Goal: Navigation & Orientation: Find specific page/section

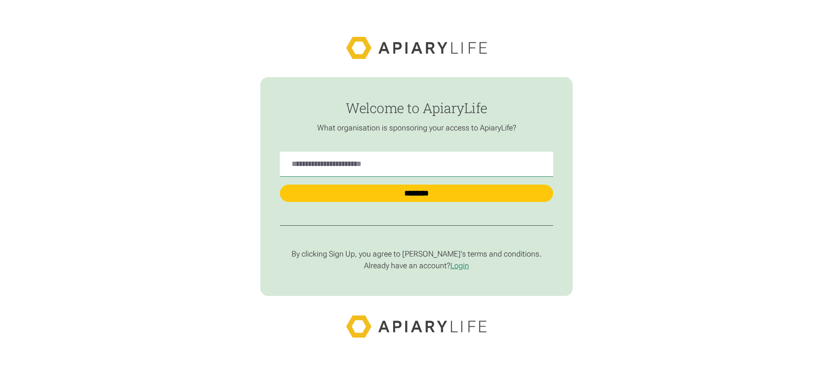
click at [416, 255] on p "By clicking Sign Up, you agree to [PERSON_NAME]’s terms and conditions." at bounding box center [416, 254] width 273 height 10
click at [460, 266] on link "Login" at bounding box center [459, 265] width 19 height 9
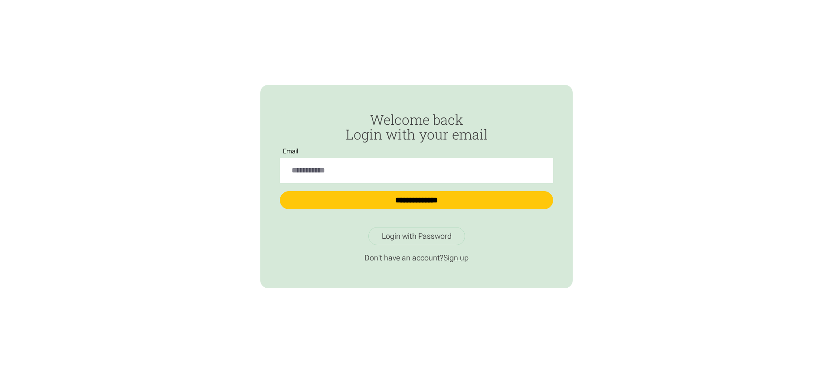
click at [456, 258] on link "Sign up" at bounding box center [455, 257] width 25 height 9
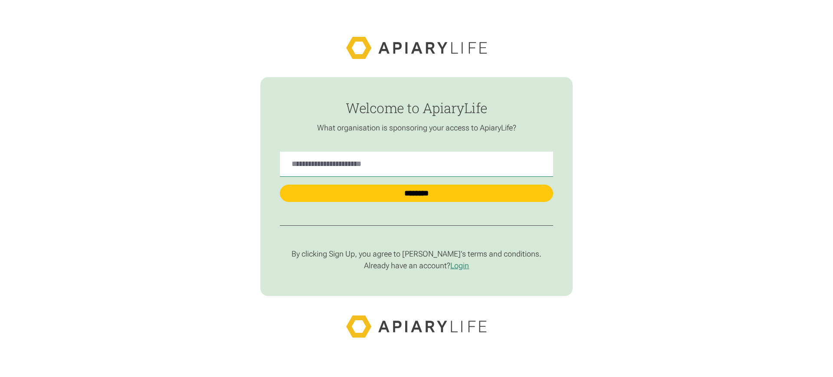
click at [416, 255] on p "By clicking Sign Up, you agree to [PERSON_NAME]’s terms and conditions." at bounding box center [416, 254] width 273 height 10
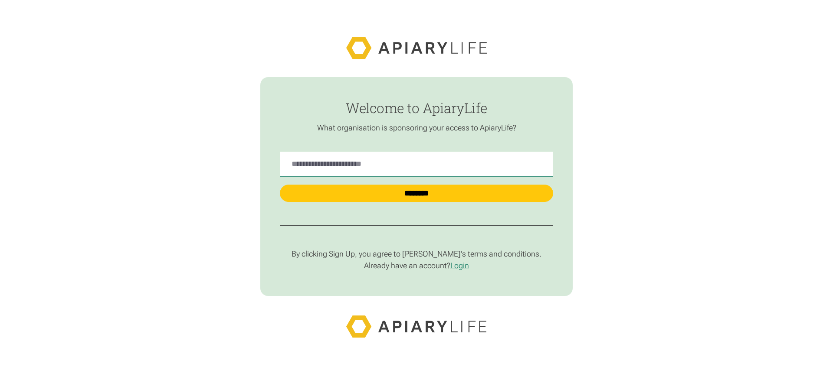
click at [416, 255] on p "By clicking Sign Up, you agree to [PERSON_NAME]’s terms and conditions." at bounding box center [416, 254] width 273 height 10
click at [416, 255] on p "By clicking Sign Up, you agree to Apiary’s terms and conditions." at bounding box center [416, 254] width 273 height 10
click at [416, 255] on p "By clicking Sign Up, you agree to [PERSON_NAME]’s terms and conditions." at bounding box center [416, 254] width 273 height 10
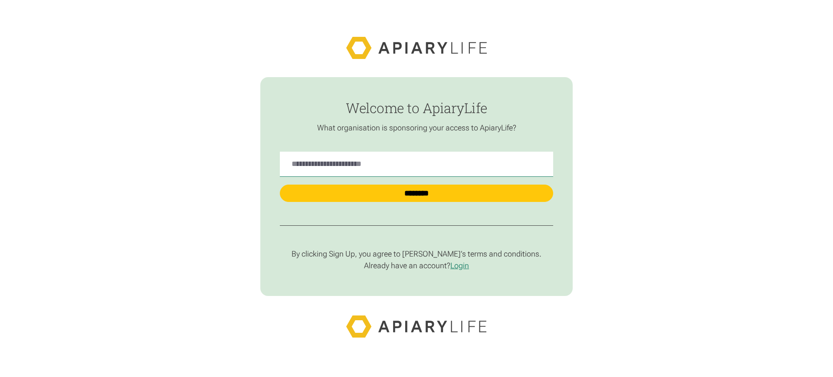
click at [416, 255] on p "By clicking Sign Up, you agree to [PERSON_NAME]’s terms and conditions." at bounding box center [416, 254] width 273 height 10
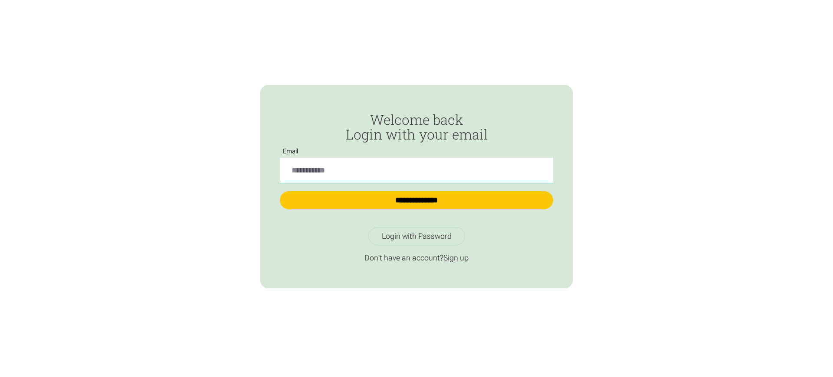
click at [456, 258] on link "Sign up" at bounding box center [455, 257] width 25 height 9
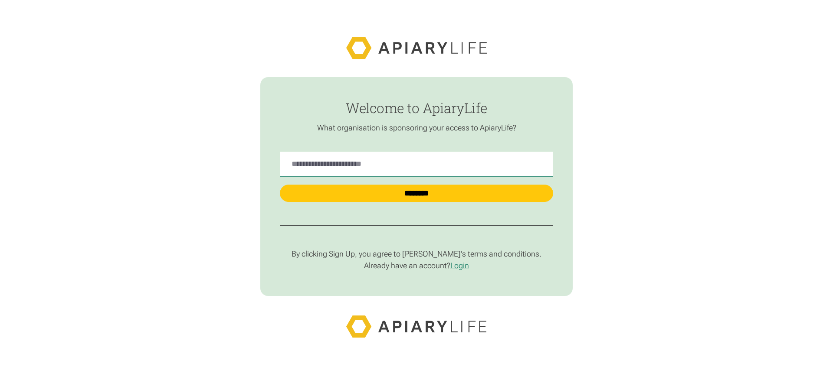
click at [416, 255] on p "By clicking Sign Up, you agree to [PERSON_NAME]’s terms and conditions." at bounding box center [416, 254] width 273 height 10
click at [460, 266] on link "Login" at bounding box center [459, 265] width 19 height 9
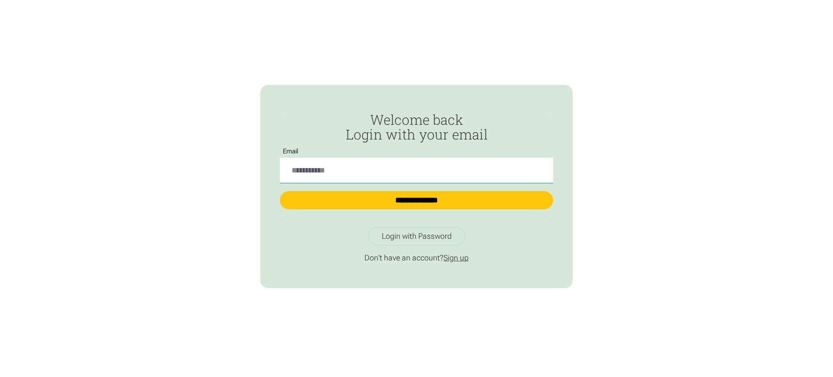
click at [456, 258] on link "Sign up" at bounding box center [455, 257] width 25 height 9
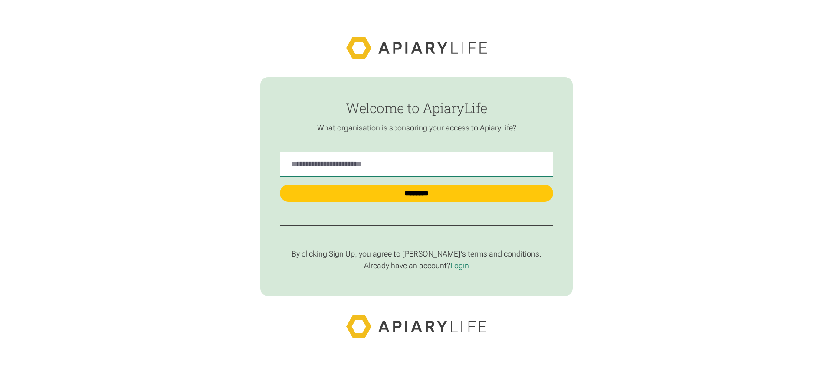
click at [416, 255] on p "By clicking Sign Up, you agree to [PERSON_NAME]’s terms and conditions." at bounding box center [416, 254] width 273 height 10
click at [460, 266] on link "Login" at bounding box center [459, 265] width 19 height 9
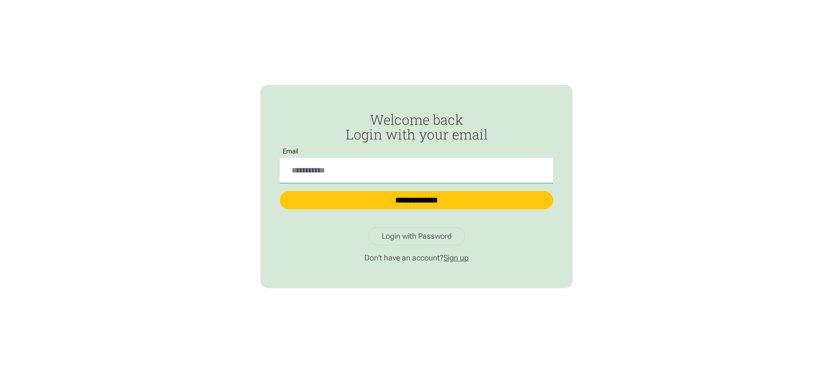
click at [456, 258] on link "Sign up" at bounding box center [455, 257] width 25 height 9
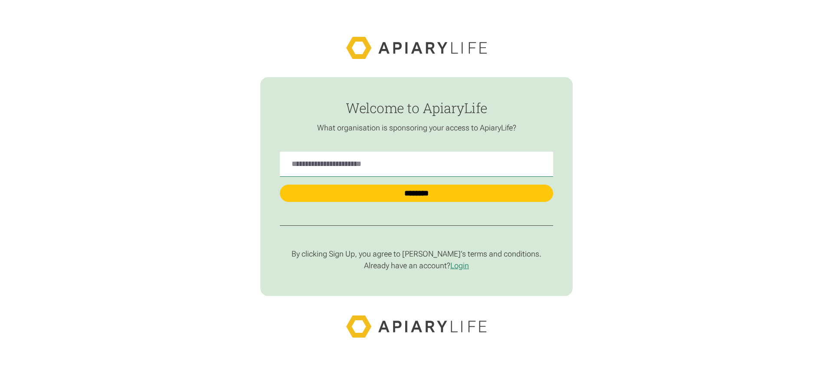
click at [416, 255] on p "By clicking Sign Up, you agree to [PERSON_NAME]’s terms and conditions." at bounding box center [416, 254] width 273 height 10
click at [460, 266] on link "Login" at bounding box center [459, 265] width 19 height 9
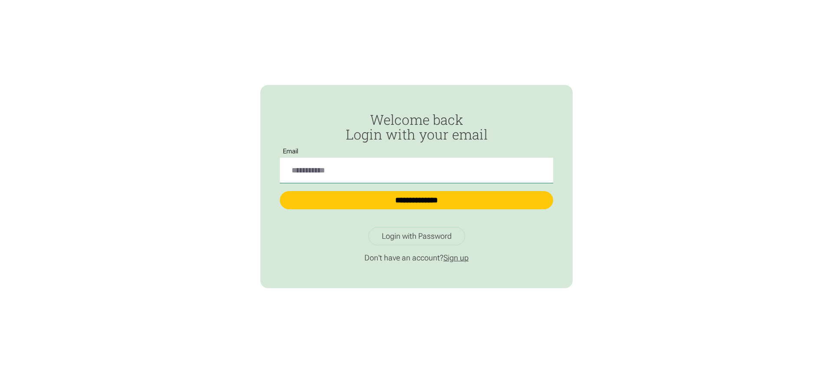
click at [456, 258] on link "Sign up" at bounding box center [455, 257] width 25 height 9
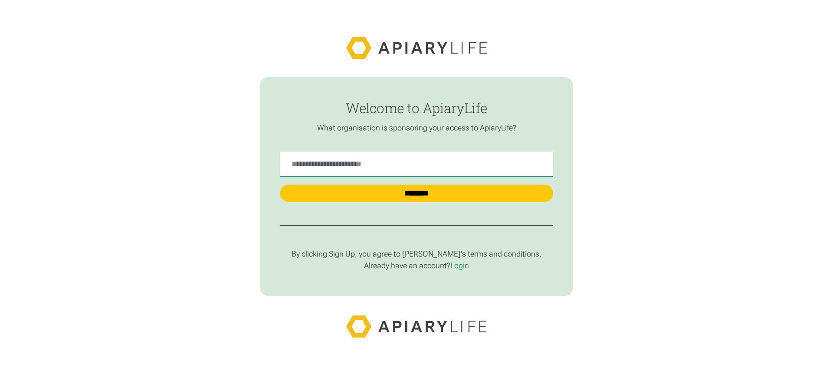
click at [416, 255] on p "By clicking Sign Up, you agree to [PERSON_NAME]’s terms and conditions." at bounding box center [416, 254] width 273 height 10
click at [460, 266] on link "Login" at bounding box center [459, 265] width 19 height 9
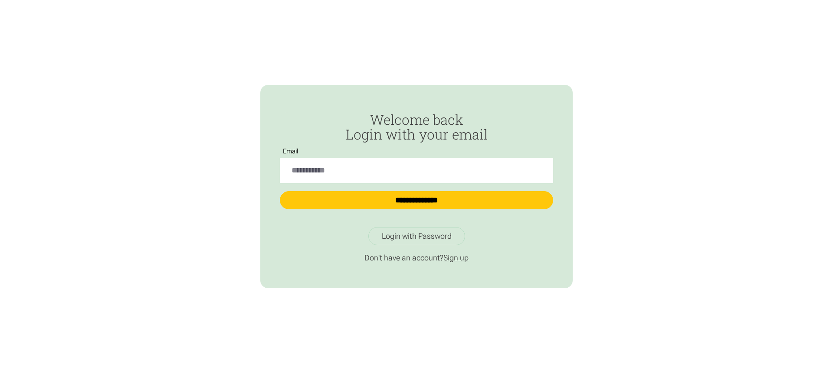
click at [456, 258] on link "Sign up" at bounding box center [455, 257] width 25 height 9
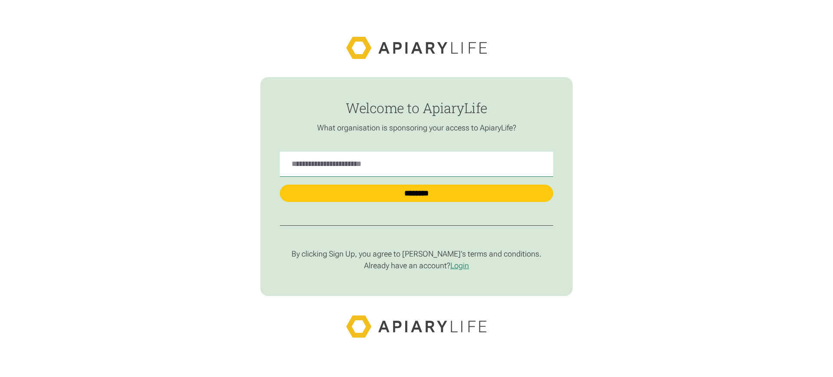
click at [416, 255] on p "By clicking Sign Up, you agree to [PERSON_NAME]’s terms and conditions." at bounding box center [416, 254] width 273 height 10
click at [460, 266] on link "Login" at bounding box center [459, 265] width 19 height 9
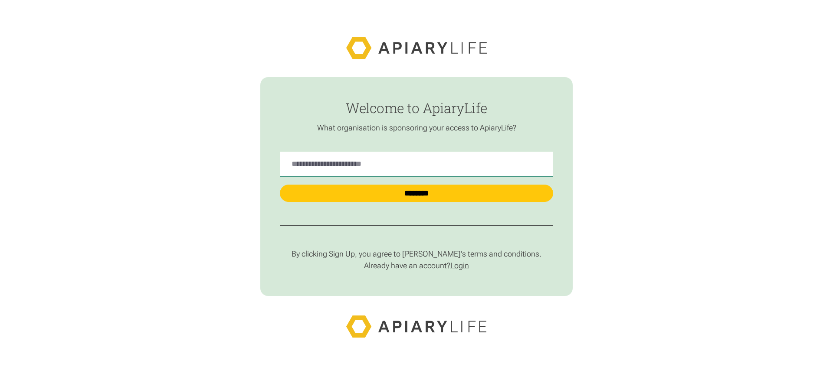
click at [460, 266] on link "Login" at bounding box center [459, 265] width 19 height 9
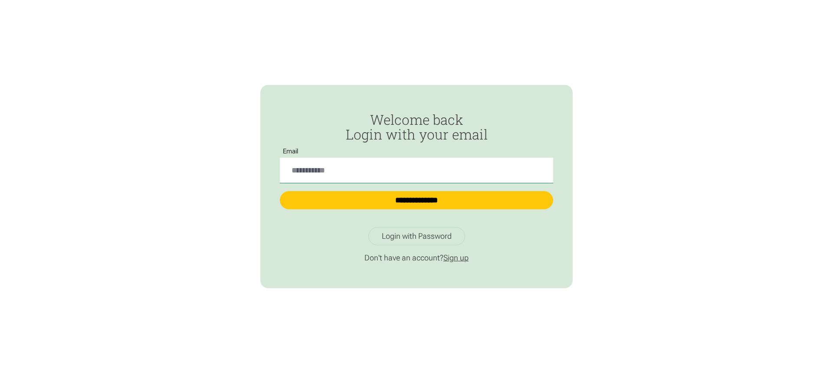
click at [456, 258] on link "Sign up" at bounding box center [455, 257] width 25 height 9
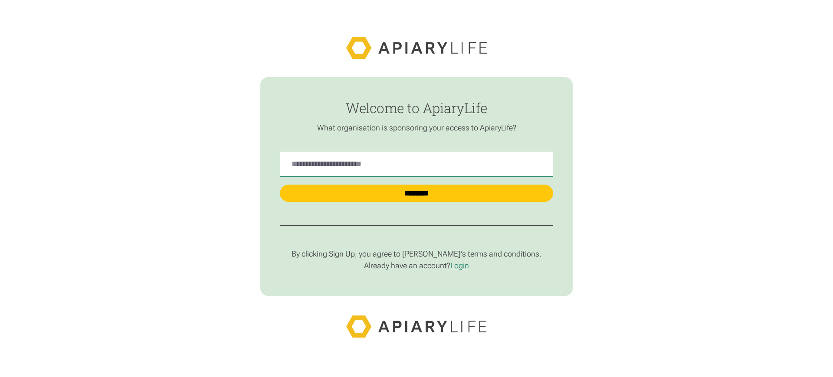
click at [416, 255] on p "By clicking Sign Up, you agree to [PERSON_NAME]’s terms and conditions." at bounding box center [416, 254] width 273 height 10
click at [460, 266] on link "Login" at bounding box center [459, 265] width 19 height 9
click at [416, 255] on p "By clicking Sign Up, you agree to [PERSON_NAME]’s terms and conditions." at bounding box center [416, 254] width 273 height 10
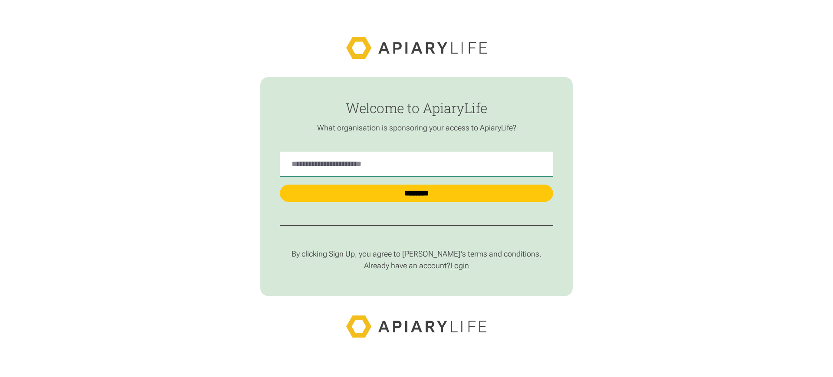
click at [460, 266] on link "Login" at bounding box center [459, 265] width 19 height 9
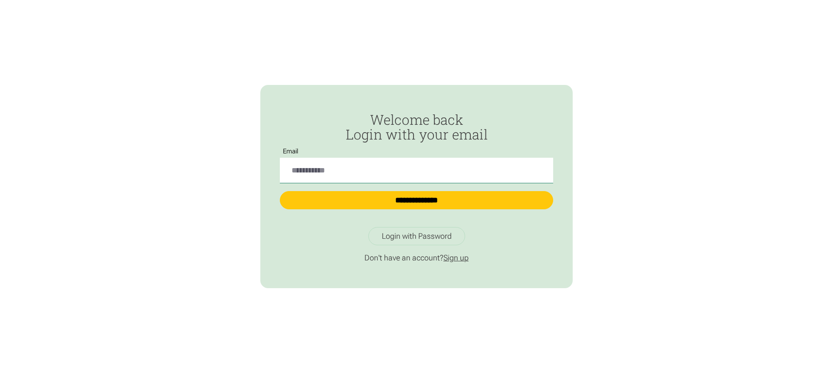
click at [456, 258] on link "Sign up" at bounding box center [455, 257] width 25 height 9
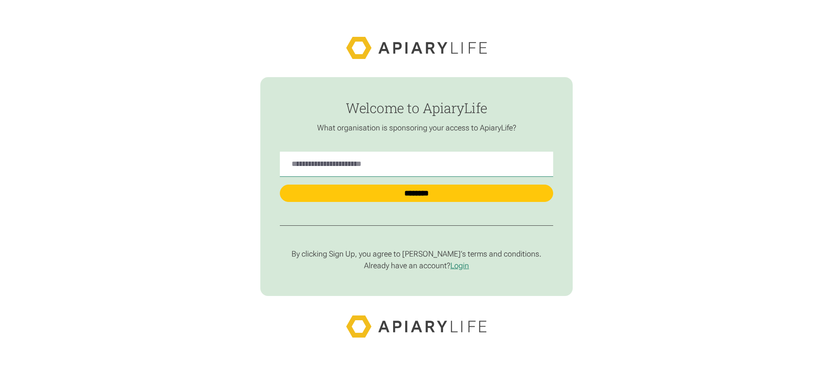
click at [416, 255] on p "By clicking Sign Up, you agree to [PERSON_NAME]’s terms and conditions." at bounding box center [416, 254] width 273 height 10
click at [460, 266] on link "Login" at bounding box center [459, 265] width 19 height 9
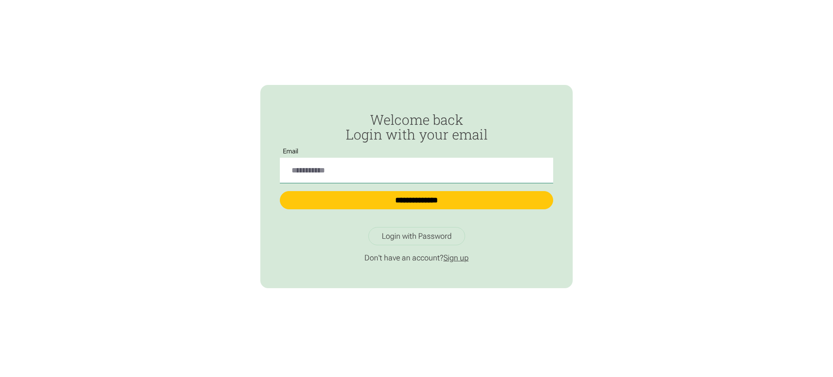
click at [456, 258] on link "Sign up" at bounding box center [455, 257] width 25 height 9
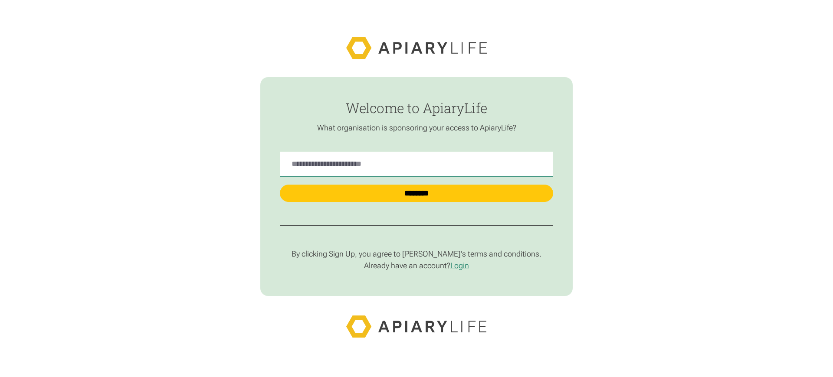
click at [416, 255] on p "By clicking Sign Up, you agree to [PERSON_NAME]’s terms and conditions." at bounding box center [416, 254] width 273 height 10
click at [460, 266] on link "Login" at bounding box center [459, 265] width 19 height 9
click at [416, 255] on p "By clicking Sign Up, you agree to [PERSON_NAME]’s terms and conditions." at bounding box center [416, 254] width 273 height 10
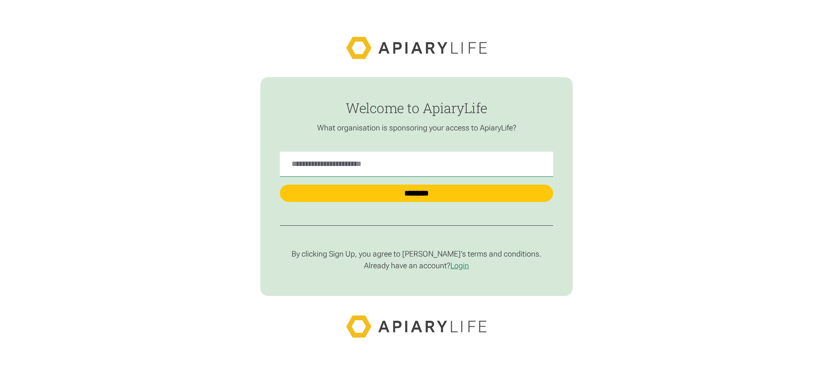
click at [416, 255] on p "By clicking Sign Up, you agree to [PERSON_NAME]’s terms and conditions." at bounding box center [416, 254] width 273 height 10
click at [460, 266] on link "Login" at bounding box center [459, 265] width 19 height 9
click at [416, 255] on p "By clicking Sign Up, you agree to [PERSON_NAME]’s terms and conditions." at bounding box center [416, 254] width 273 height 10
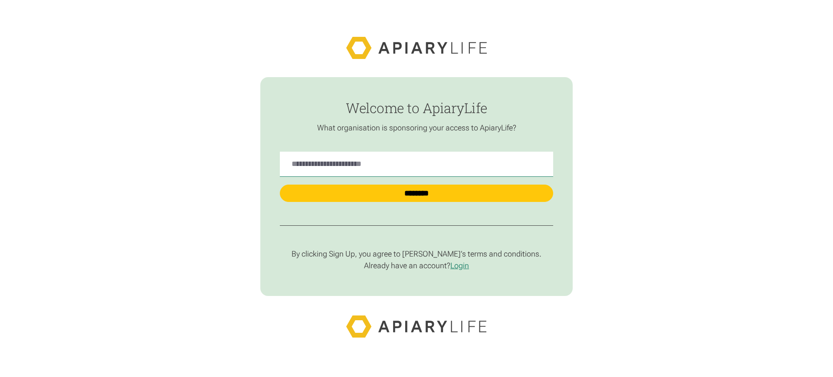
click at [416, 255] on p "By clicking Sign Up, you agree to [PERSON_NAME]’s terms and conditions." at bounding box center [416, 254] width 273 height 10
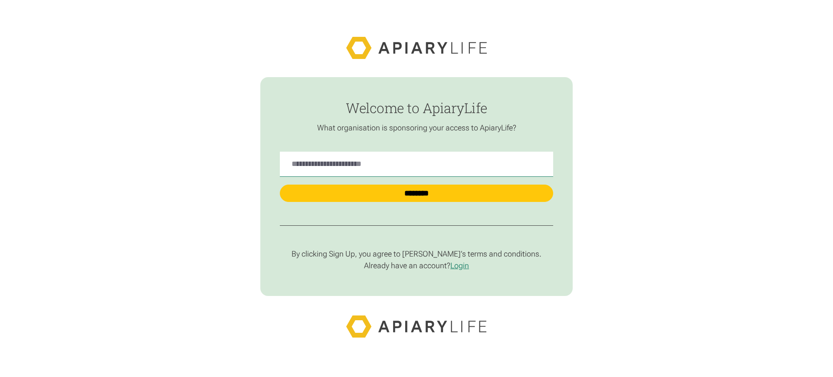
click at [416, 255] on p "By clicking Sign Up, you agree to [PERSON_NAME]’s terms and conditions." at bounding box center [416, 254] width 273 height 10
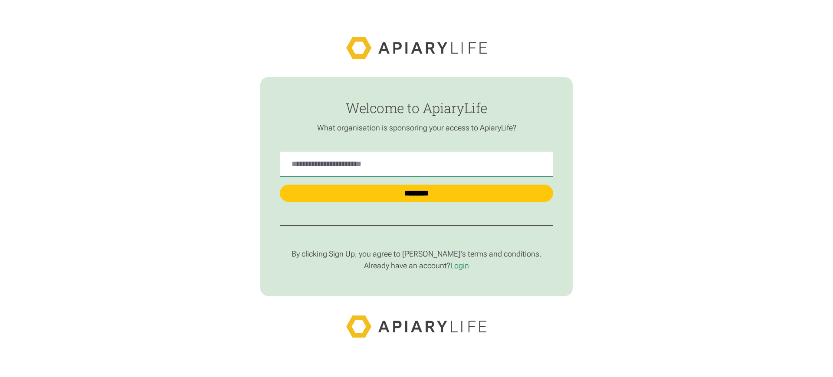
click at [416, 255] on p "By clicking Sign Up, you agree to [PERSON_NAME]’s terms and conditions." at bounding box center [416, 254] width 273 height 10
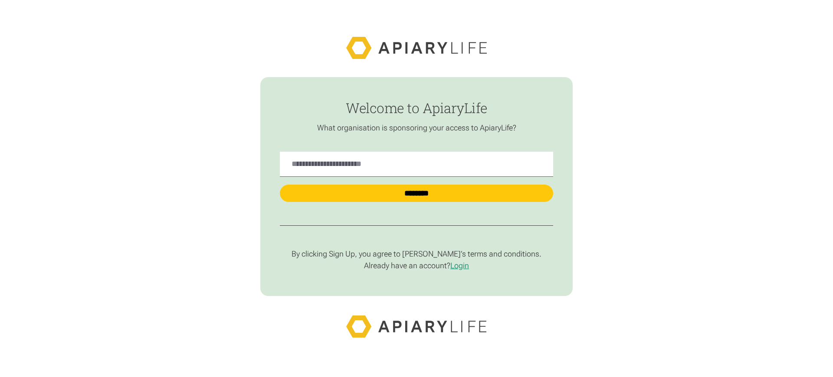
click at [416, 255] on p "By clicking Sign Up, you agree to [PERSON_NAME]’s terms and conditions." at bounding box center [416, 254] width 273 height 10
click at [460, 266] on link "Login" at bounding box center [459, 265] width 19 height 9
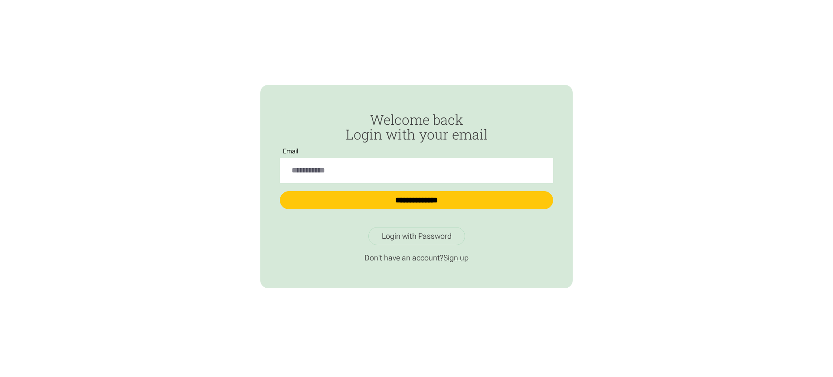
click at [456, 258] on link "Sign up" at bounding box center [455, 257] width 25 height 9
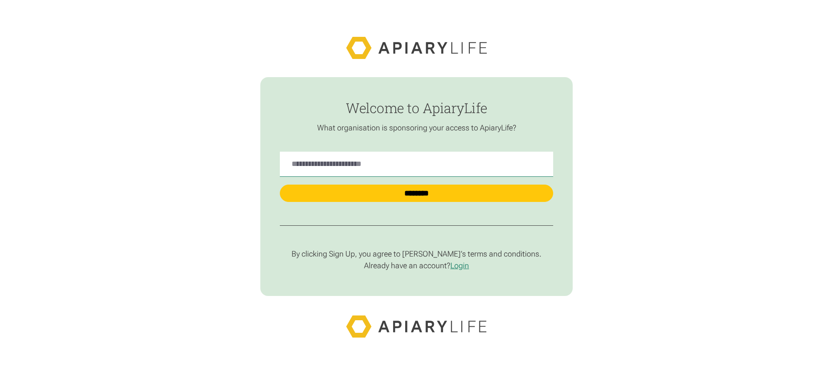
click at [416, 255] on p "By clicking Sign Up, you agree to [PERSON_NAME]’s terms and conditions." at bounding box center [416, 254] width 273 height 10
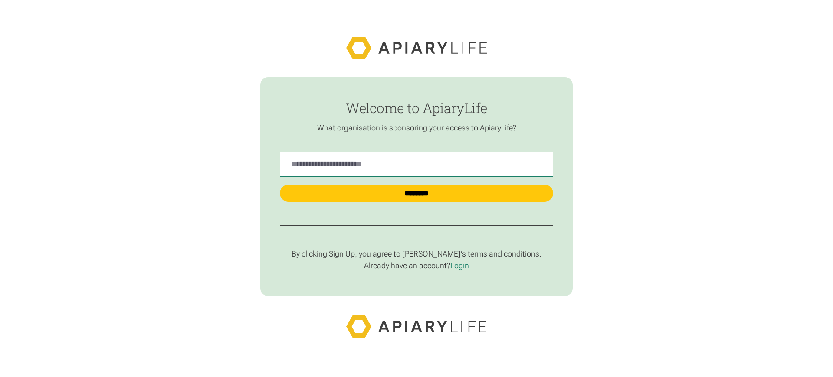
click at [416, 255] on p "By clicking Sign Up, you agree to [PERSON_NAME]’s terms and conditions." at bounding box center [416, 254] width 273 height 10
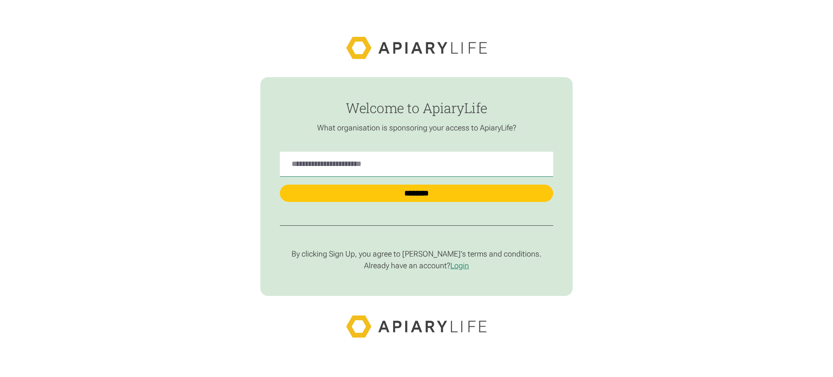
click at [416, 255] on p "By clicking Sign Up, you agree to [PERSON_NAME]’s terms and conditions." at bounding box center [416, 254] width 273 height 10
